Goal: Use online tool/utility: Utilize a website feature to perform a specific function

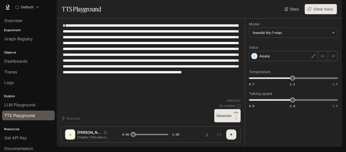
drag, startPoint x: 120, startPoint y: 111, endPoint x: 57, endPoint y: 25, distance: 106.8
click at [57, 25] on main "**********" at bounding box center [199, 73] width 285 height 146
type textarea "*"
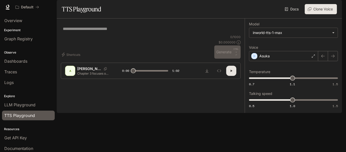
paste textarea "**********"
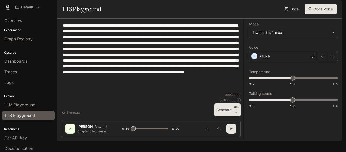
type textarea "**********"
click at [233, 130] on icon "button" at bounding box center [231, 128] width 4 height 4
type input "*"
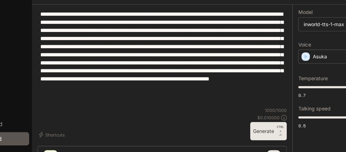
click at [204, 18] on section "TTS Playground Docs Voices Clone Voice" at bounding box center [199, 9] width 285 height 18
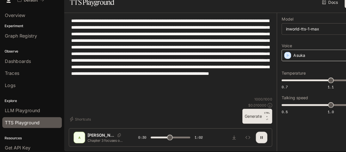
click at [262, 61] on div "Asuka" at bounding box center [283, 56] width 69 height 10
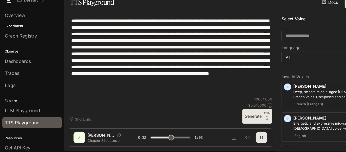
scroll to position [16, 0]
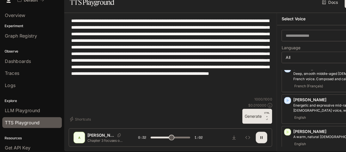
click at [267, 98] on p "[PERSON_NAME]" at bounding box center [297, 95] width 76 height 5
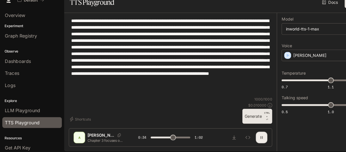
click at [228, 133] on button "button" at bounding box center [231, 128] width 10 height 10
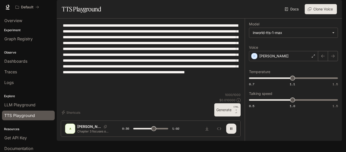
click at [228, 116] on button "Generate CTRL + ⏎" at bounding box center [227, 109] width 26 height 13
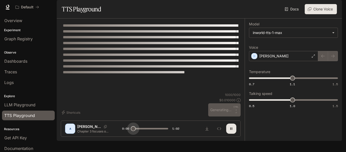
drag, startPoint x: 159, startPoint y: 137, endPoint x: 86, endPoint y: 130, distance: 73.2
click at [86, 130] on div "A [PERSON_NAME] Chapter 3 focuses on probable cause and the standards officers …" at bounding box center [151, 128] width 180 height 16
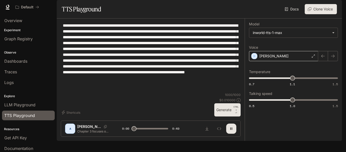
click at [258, 61] on div "[PERSON_NAME]" at bounding box center [283, 56] width 69 height 10
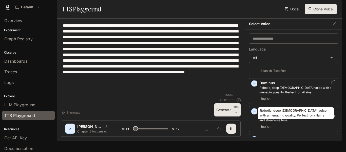
scroll to position [214, 0]
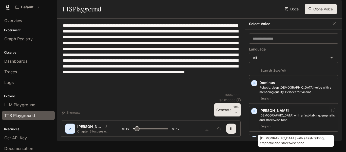
click at [271, 122] on p "[DEMOGRAPHIC_DATA] with a fast-talking, emphatic and streetwise tone" at bounding box center [297, 117] width 76 height 9
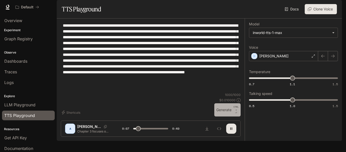
click at [231, 116] on button "Generate CTRL + ⏎" at bounding box center [227, 109] width 26 height 13
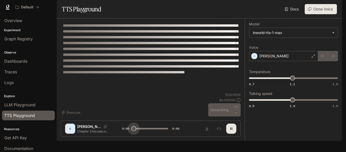
drag, startPoint x: 138, startPoint y: 137, endPoint x: 119, endPoint y: 137, distance: 18.7
click at [119, 133] on div "E [PERSON_NAME] Chapter 3 focuses on probable cause and the standards officers …" at bounding box center [150, 128] width 171 height 10
click at [231, 130] on icon "button" at bounding box center [231, 128] width 2 height 2
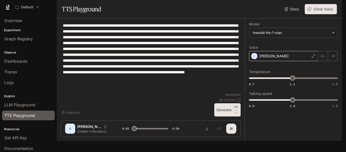
click at [274, 61] on div "[PERSON_NAME]" at bounding box center [283, 56] width 69 height 10
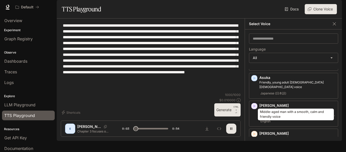
scroll to position [157, 0]
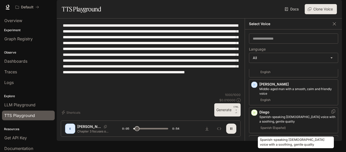
click at [279, 123] on p "Spanish-speaking [DEMOGRAPHIC_DATA] voice with a soothing, gentle quality" at bounding box center [297, 118] width 76 height 9
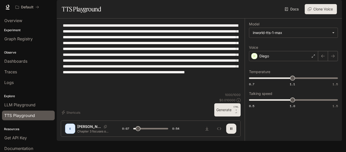
click at [226, 116] on button "Generate CTRL + ⏎" at bounding box center [227, 109] width 26 height 13
click at [267, 58] on p "Diego" at bounding box center [264, 55] width 10 height 5
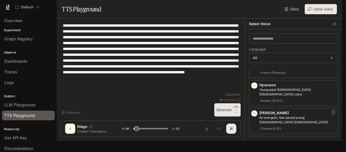
scroll to position [426, 0]
click at [288, 110] on p "[PERSON_NAME]" at bounding box center [297, 112] width 76 height 5
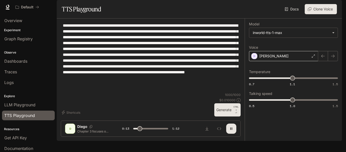
click at [287, 61] on div "[PERSON_NAME]" at bounding box center [283, 56] width 69 height 10
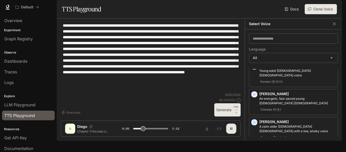
scroll to position [424, 0]
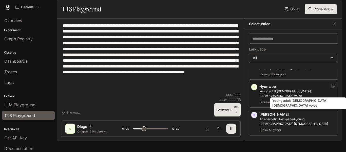
click at [302, 92] on p "Young adult [DEMOGRAPHIC_DATA] [DEMOGRAPHIC_DATA] voice" at bounding box center [297, 93] width 76 height 9
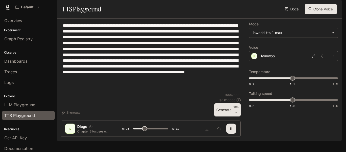
click at [230, 116] on button "Generate CTRL + ⏎" at bounding box center [227, 109] width 26 height 13
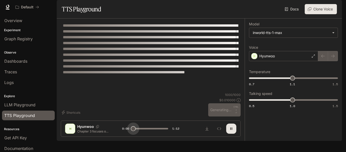
drag, startPoint x: 143, startPoint y: 137, endPoint x: 118, endPoint y: 136, distance: 24.6
click at [118, 133] on div "[PERSON_NAME] Chapter 3 focuses on probable cause and the standards officers an…" at bounding box center [150, 128] width 171 height 10
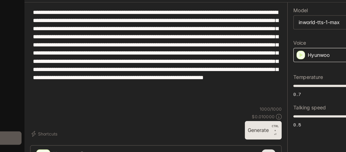
click at [271, 58] on p "Hyunwoo" at bounding box center [266, 55] width 15 height 5
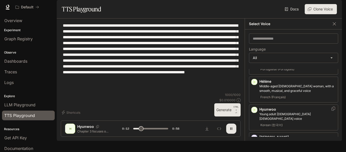
scroll to position [398, 0]
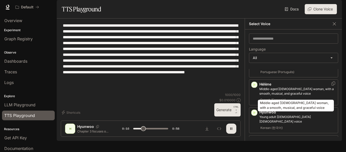
click at [300, 96] on div "Middle-aged [DEMOGRAPHIC_DATA] woman, with a smooth, musical, and graceful voice" at bounding box center [295, 104] width 77 height 16
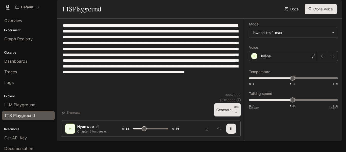
click at [230, 116] on button "Generate CTRL + ⏎" at bounding box center [227, 109] width 26 height 13
click at [286, 61] on div "Hélène" at bounding box center [283, 56] width 69 height 10
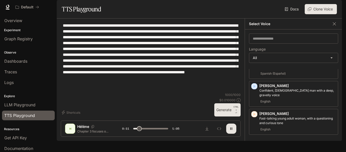
scroll to position [899, 0]
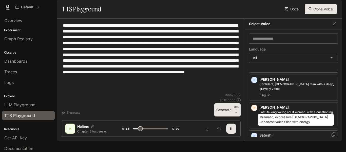
click at [302, 137] on p "Dramatic, expressive [DEMOGRAPHIC_DATA] Japanese voice filled with energy" at bounding box center [297, 141] width 76 height 9
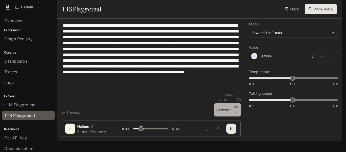
click at [232, 116] on button "Generate CTRL + ⏎" at bounding box center [227, 109] width 26 height 13
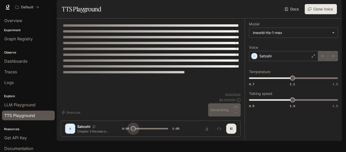
drag, startPoint x: 140, startPoint y: 135, endPoint x: 128, endPoint y: 135, distance: 12.1
click at [131, 131] on span at bounding box center [133, 128] width 5 height 5
drag, startPoint x: 133, startPoint y: 136, endPoint x: 123, endPoint y: 136, distance: 9.6
click at [123, 132] on div "0:00 1:05" at bounding box center [150, 129] width 57 height 8
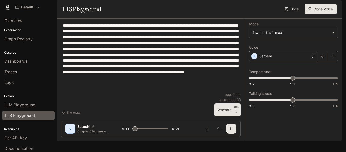
click at [294, 61] on div "Satoshi" at bounding box center [283, 56] width 69 height 10
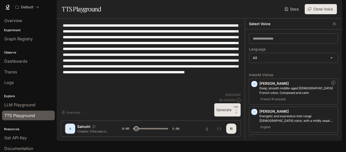
click at [293, 102] on div "French (Français)" at bounding box center [297, 99] width 76 height 6
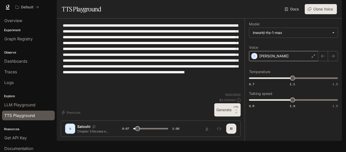
drag, startPoint x: 232, startPoint y: 122, endPoint x: 275, endPoint y: 70, distance: 68.3
click at [232, 116] on button "Generate CTRL + ⏎" at bounding box center [227, 109] width 26 height 13
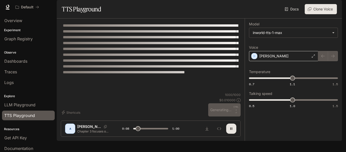
click at [283, 61] on div "[PERSON_NAME]" at bounding box center [283, 56] width 69 height 10
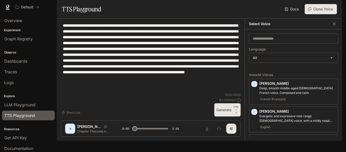
click at [180, 110] on div at bounding box center [150, 94] width 121 height 30
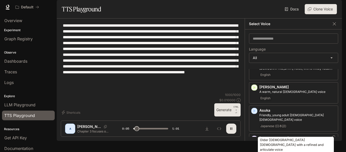
scroll to position [80, 0]
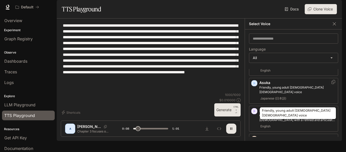
click at [296, 94] on p "Friendly, young adult [DEMOGRAPHIC_DATA] [DEMOGRAPHIC_DATA] voice" at bounding box center [297, 89] width 76 height 9
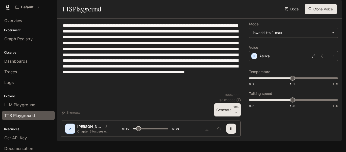
click at [234, 111] on p "CTRL +" at bounding box center [235, 108] width 5 height 6
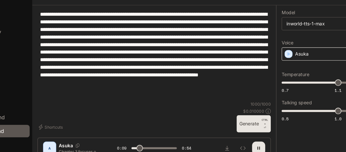
click at [258, 61] on div "Asuka" at bounding box center [283, 56] width 69 height 10
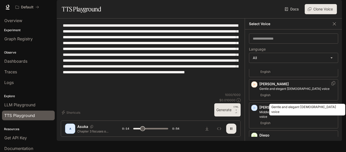
scroll to position [134, 0]
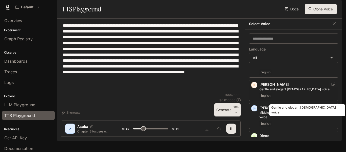
click at [278, 91] on p "Gentle and elegant [DEMOGRAPHIC_DATA] voice" at bounding box center [297, 89] width 76 height 5
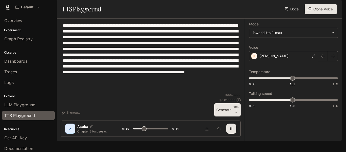
click at [228, 116] on button "Generate CTRL + ⏎" at bounding box center [227, 109] width 26 height 13
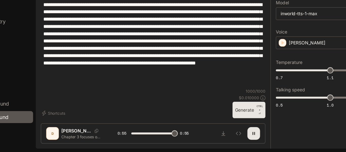
type input "*"
drag, startPoint x: 123, startPoint y: 103, endPoint x: 52, endPoint y: -3, distance: 127.9
click at [52, 0] on html "**********" at bounding box center [173, 76] width 346 height 152
paste textarea
type textarea "**********"
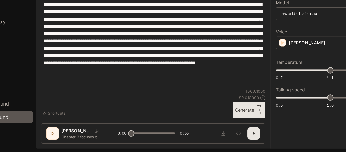
drag, startPoint x: 211, startPoint y: 119, endPoint x: 219, endPoint y: 125, distance: 9.7
click at [211, 110] on div at bounding box center [150, 94] width 121 height 30
click at [221, 116] on button "Generate CTRL + ⏎" at bounding box center [227, 109] width 26 height 13
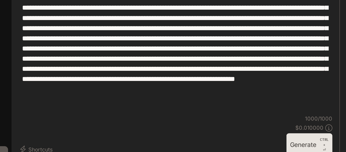
type input "*"
